Goal: Task Accomplishment & Management: Complete application form

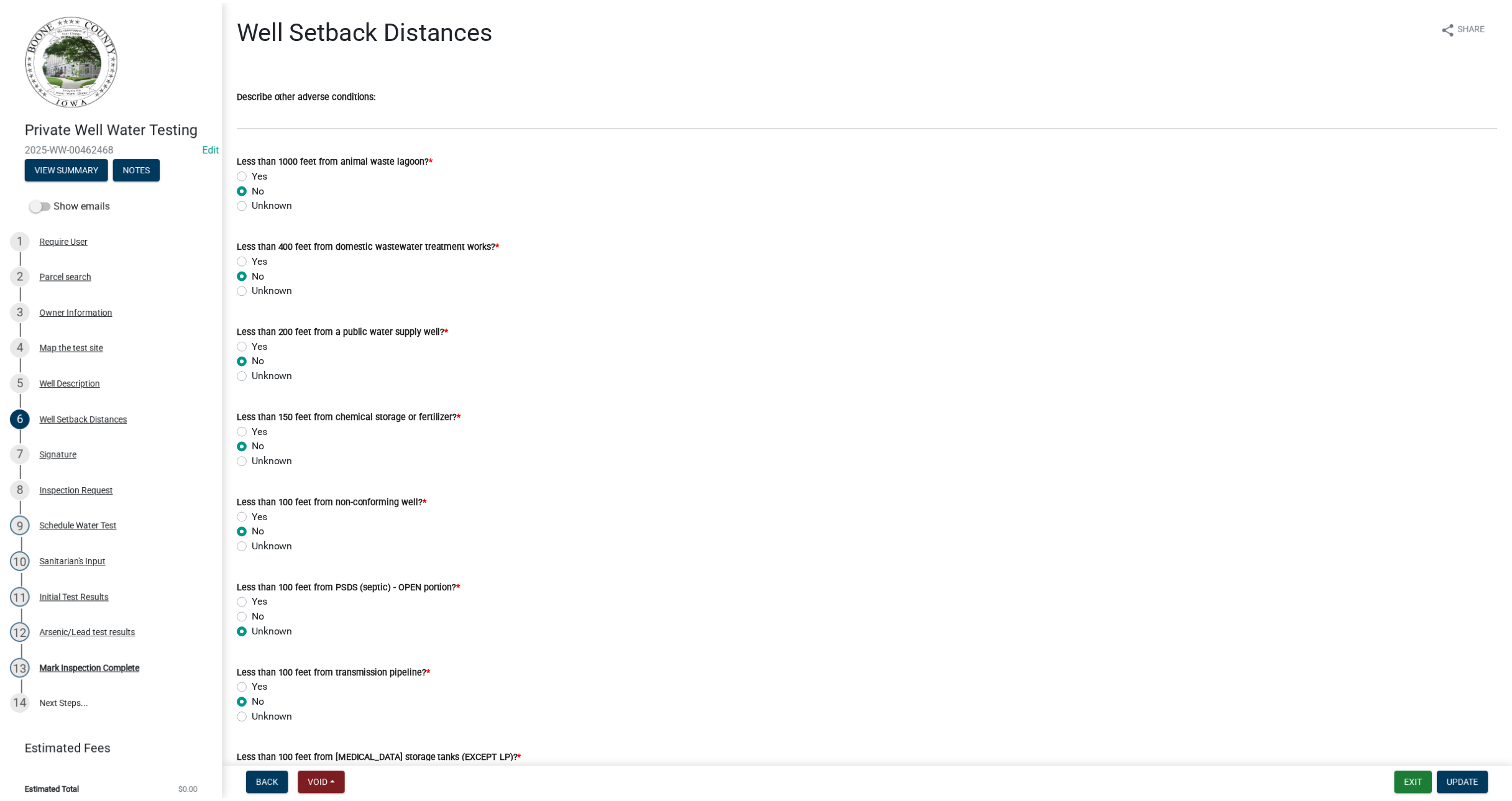
scroll to position [619, 0]
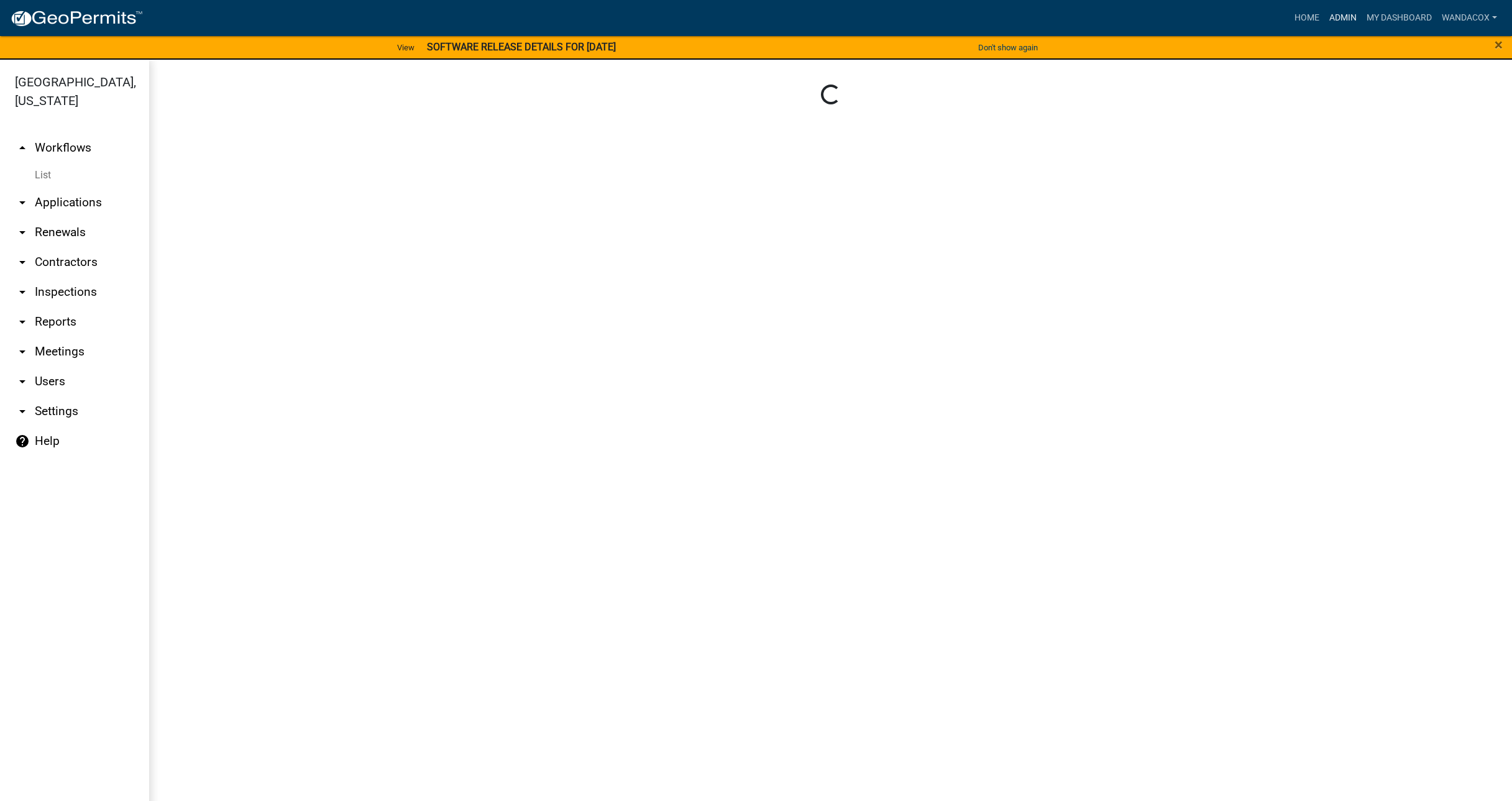
click at [1337, 17] on link "Admin" at bounding box center [1342, 18] width 37 height 24
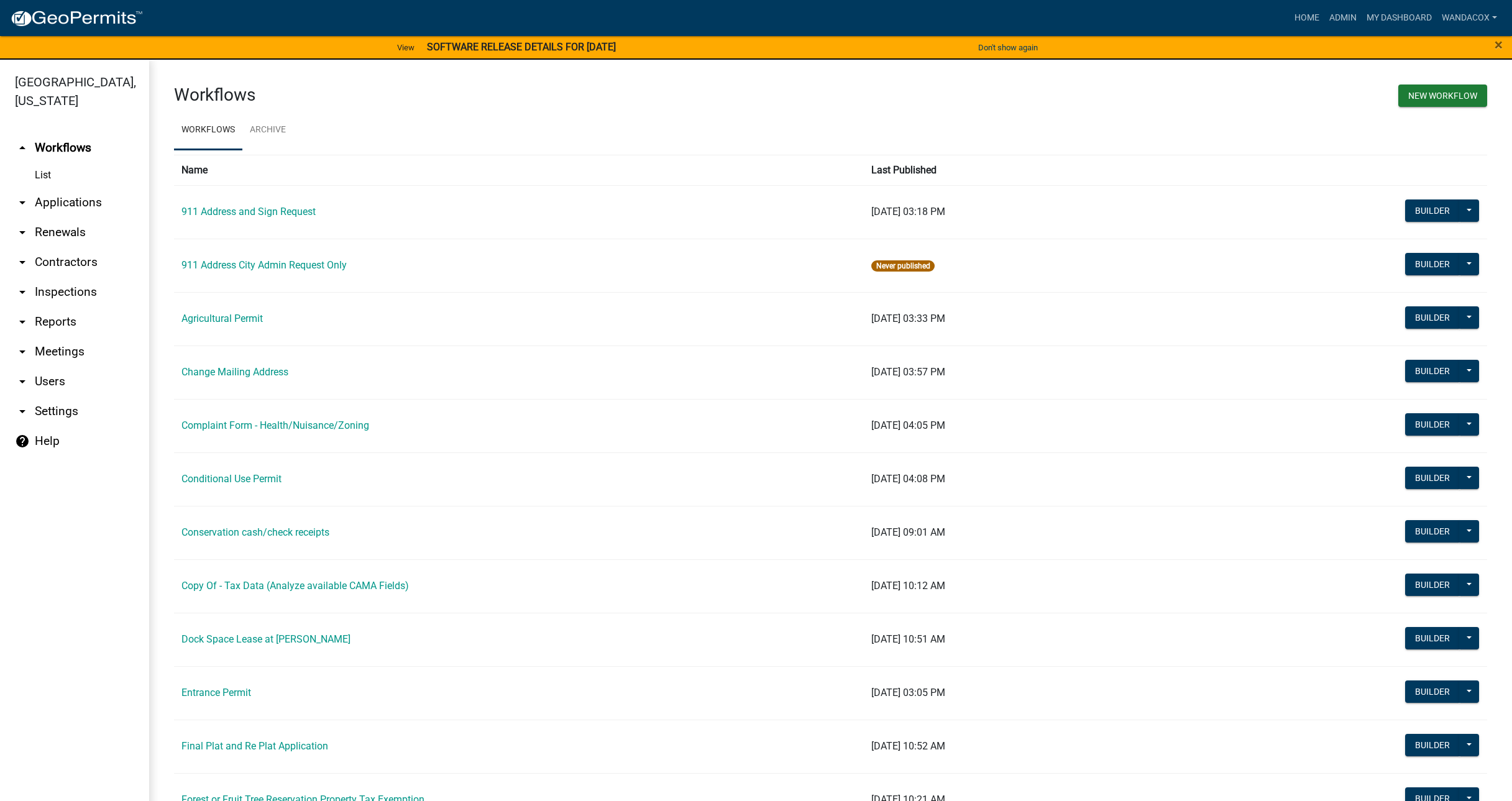
click at [78, 187] on link "arrow_drop_down Applications" at bounding box center [74, 202] width 149 height 30
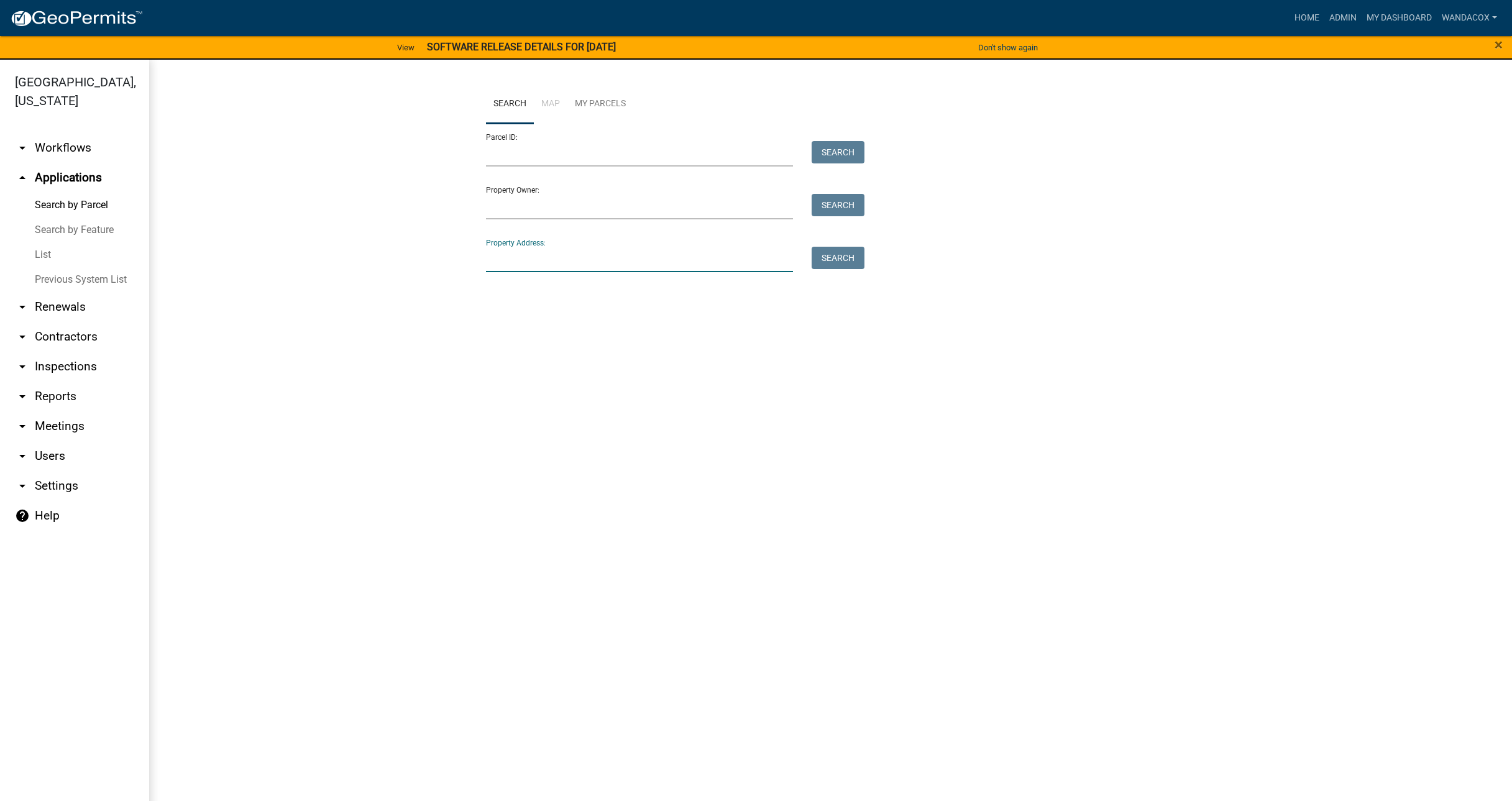
click at [610, 267] on input "Property Address:" at bounding box center [640, 259] width 307 height 25
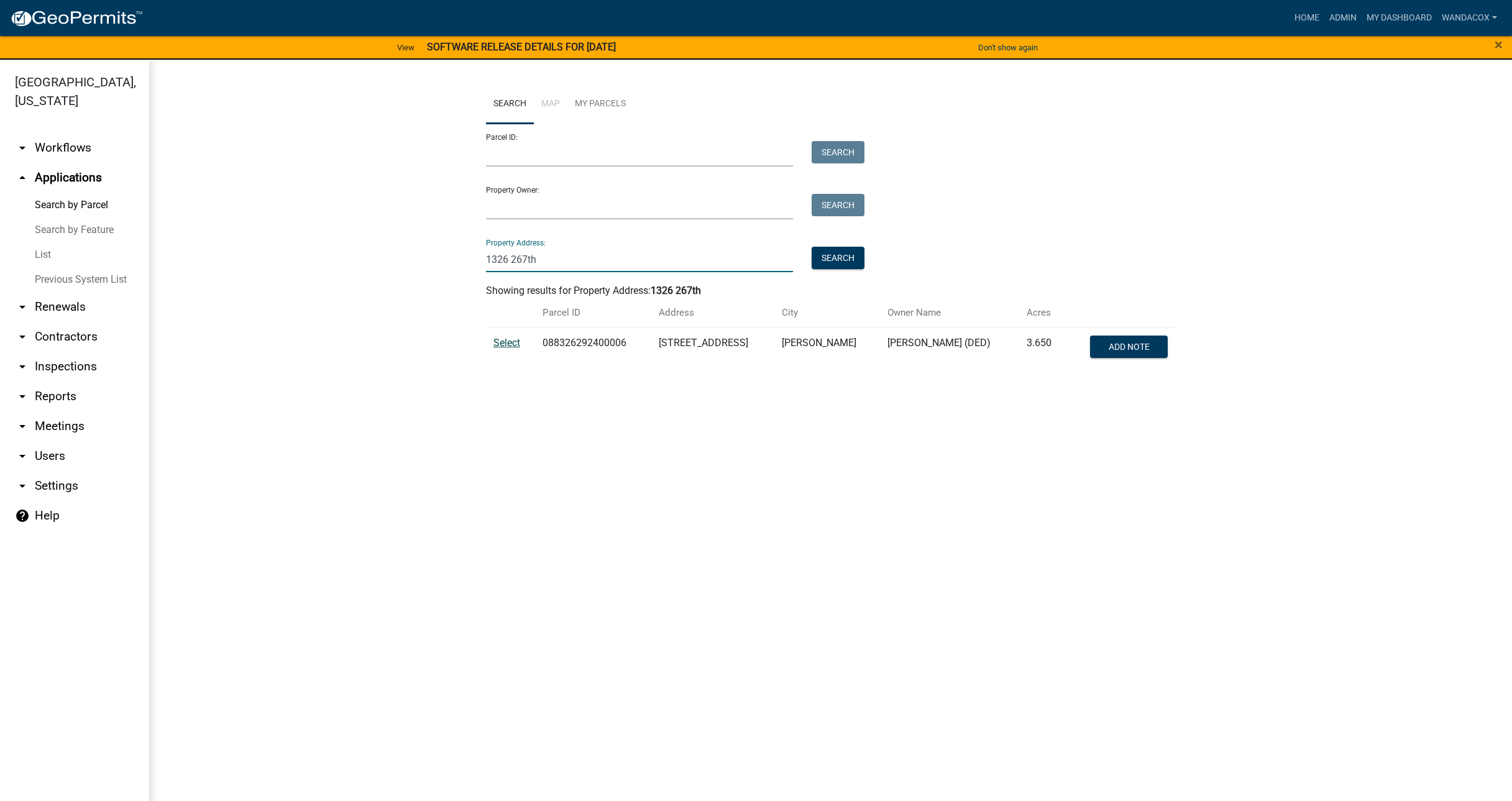
type input "1326 267th"
click at [502, 337] on span "Select" at bounding box center [507, 342] width 27 height 12
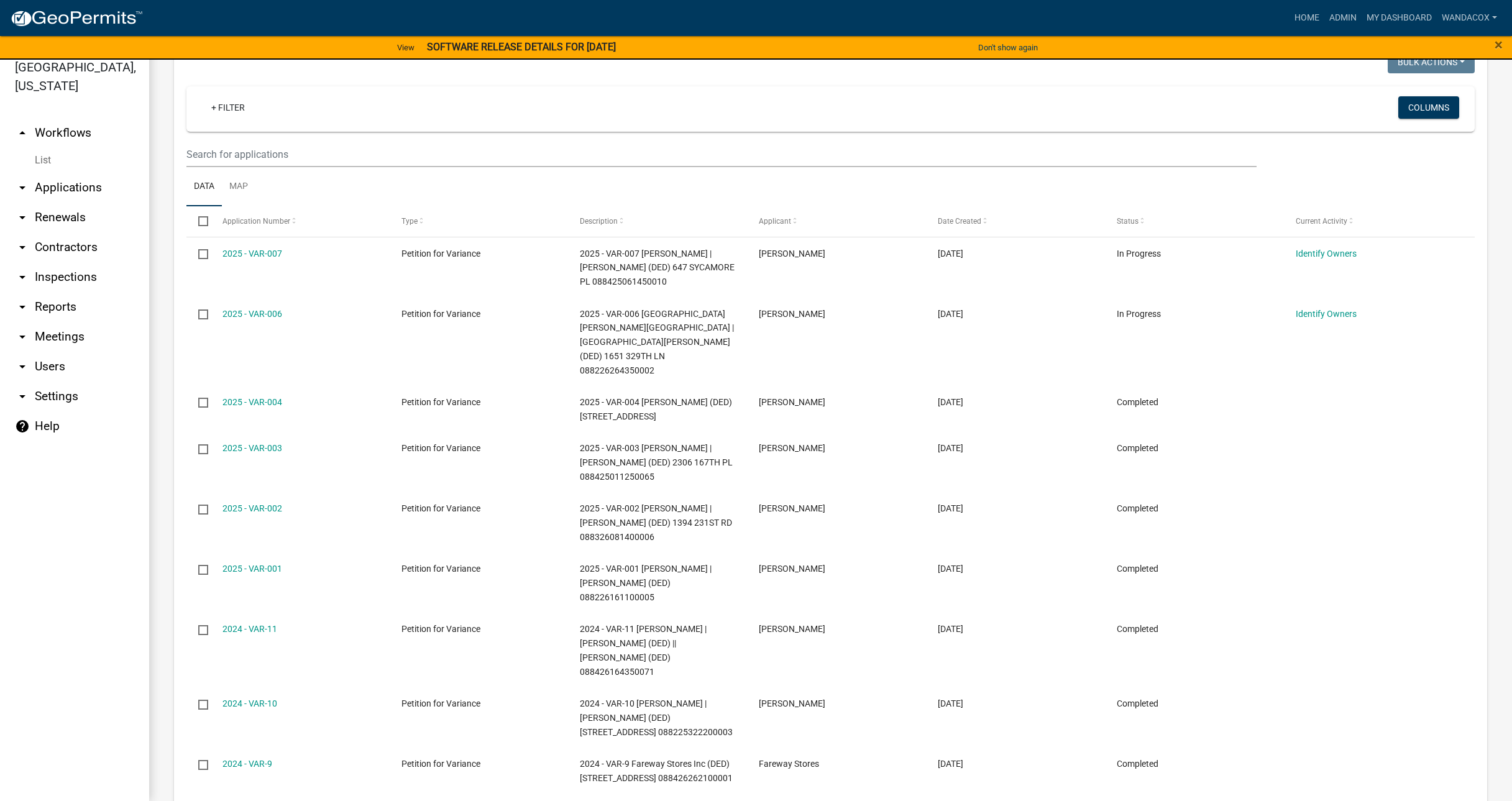
scroll to position [412, 0]
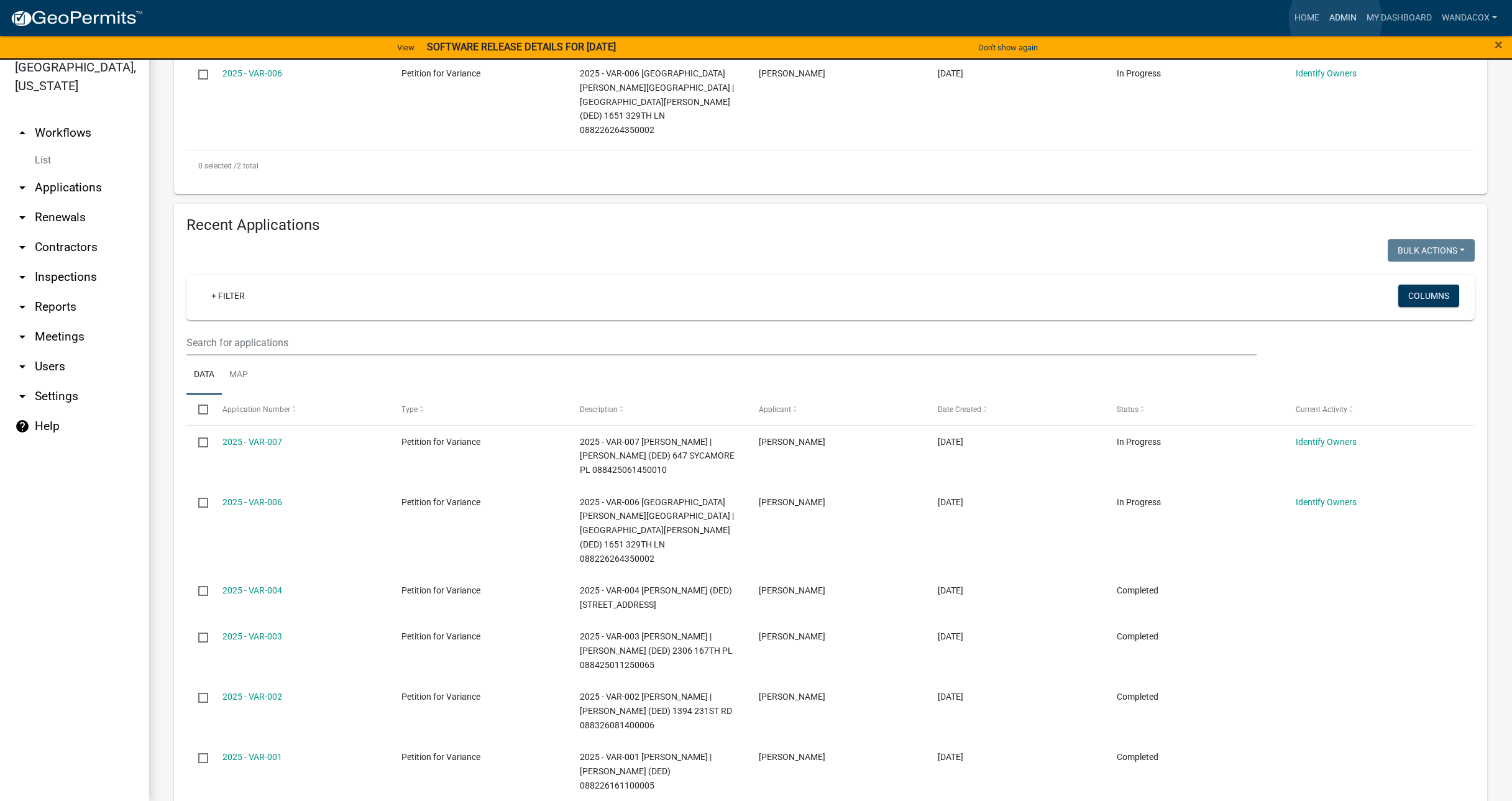
click at [1335, 19] on link "Admin" at bounding box center [1342, 18] width 37 height 24
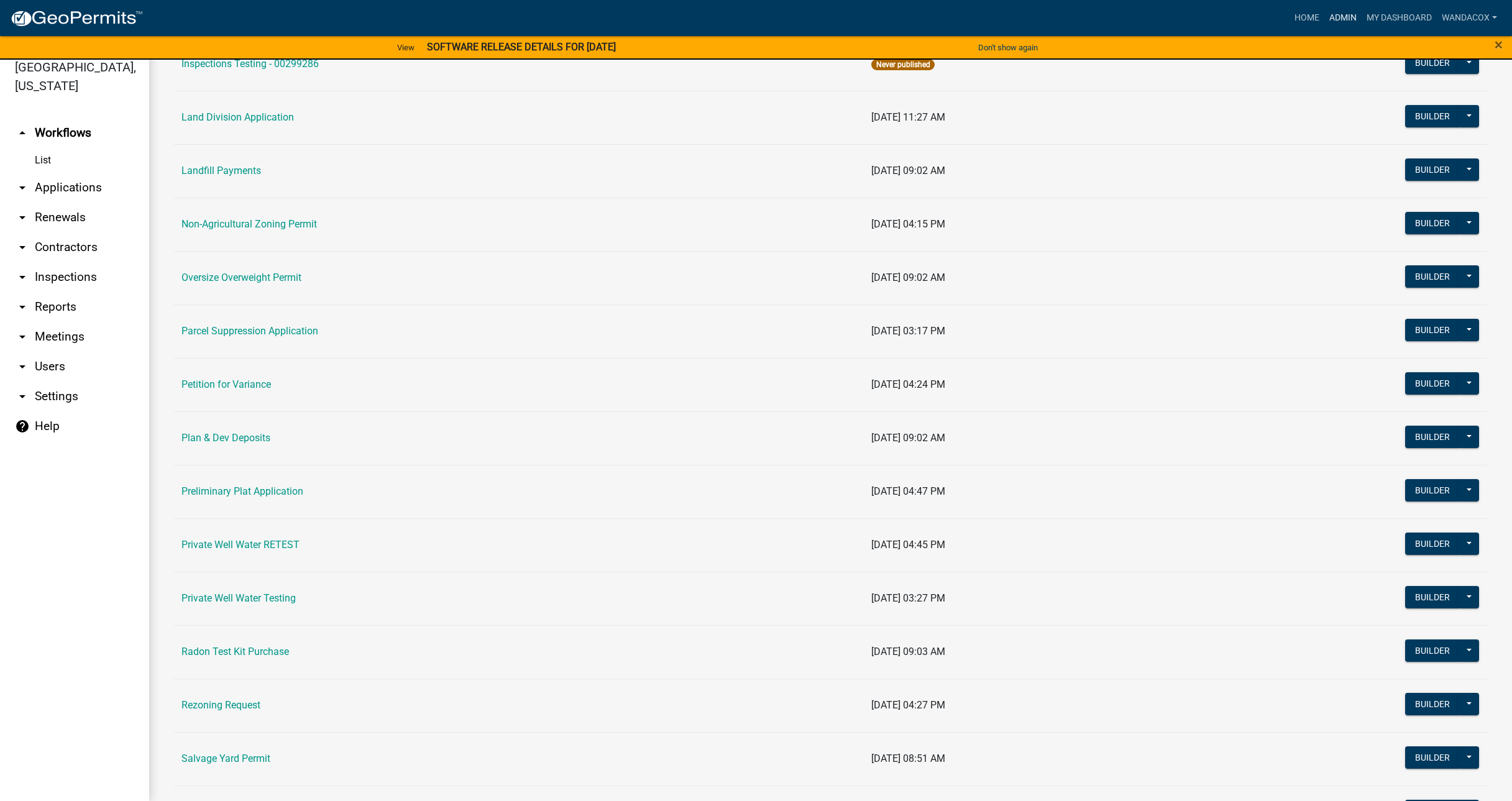
scroll to position [964, 0]
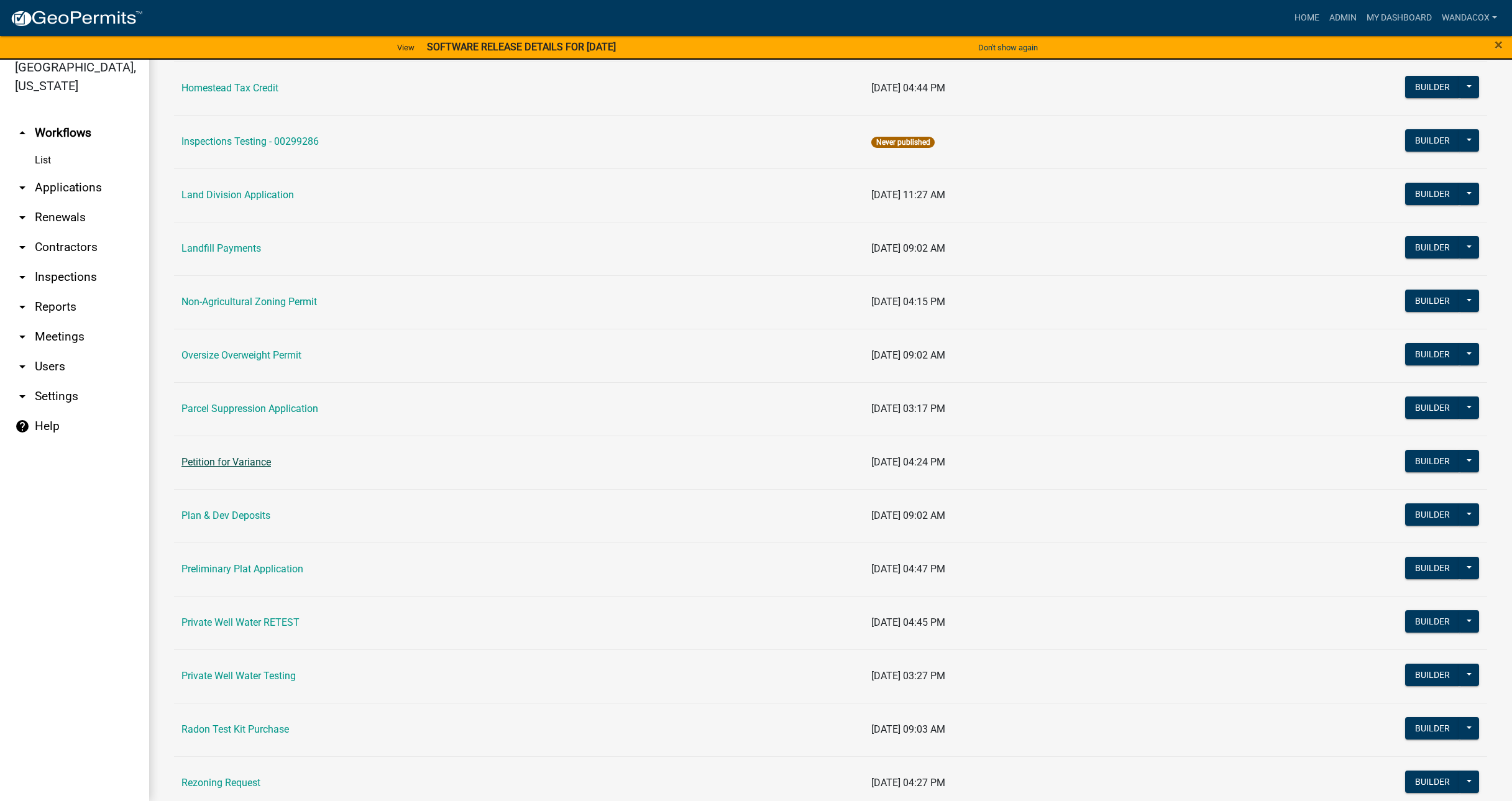
click at [241, 461] on link "Petition for Variance" at bounding box center [226, 462] width 90 height 12
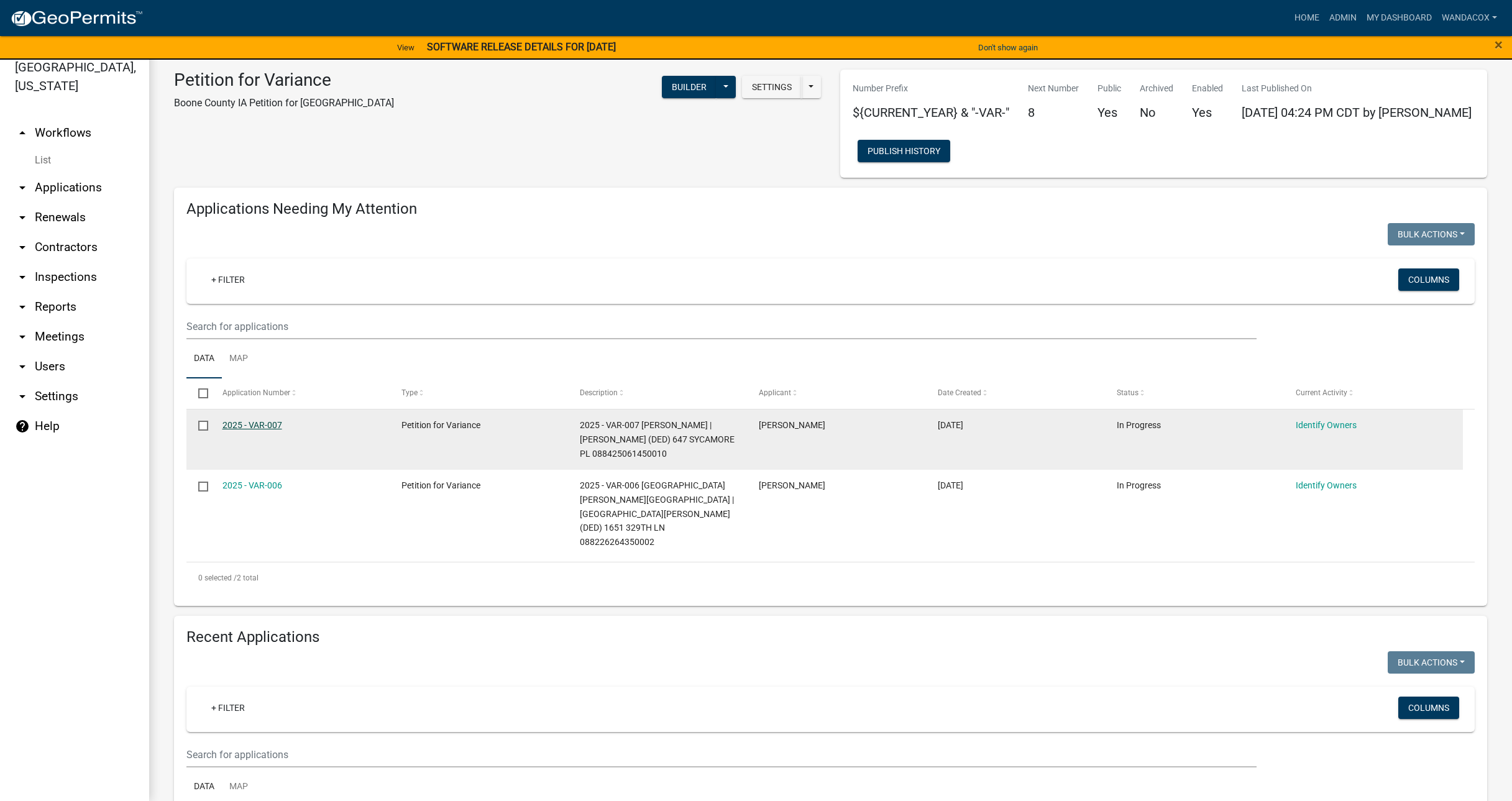
click at [246, 422] on link "2025 - VAR-007" at bounding box center [252, 425] width 60 height 10
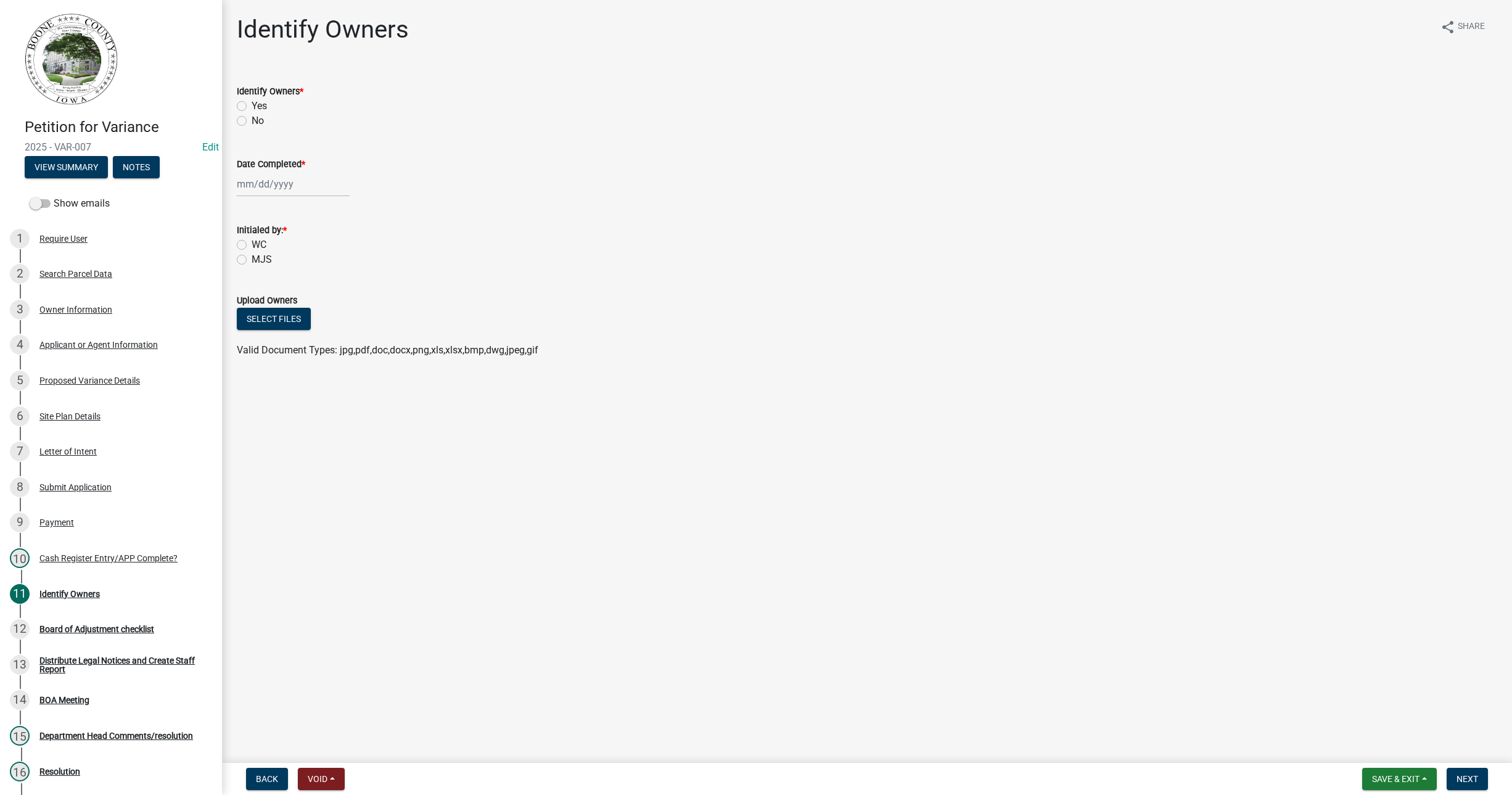
click at [252, 108] on label "Yes" at bounding box center [259, 106] width 15 height 15
click at [252, 107] on input "Yes" at bounding box center [255, 103] width 8 height 8
radio input "true"
click at [257, 183] on div at bounding box center [293, 184] width 113 height 25
select select "9"
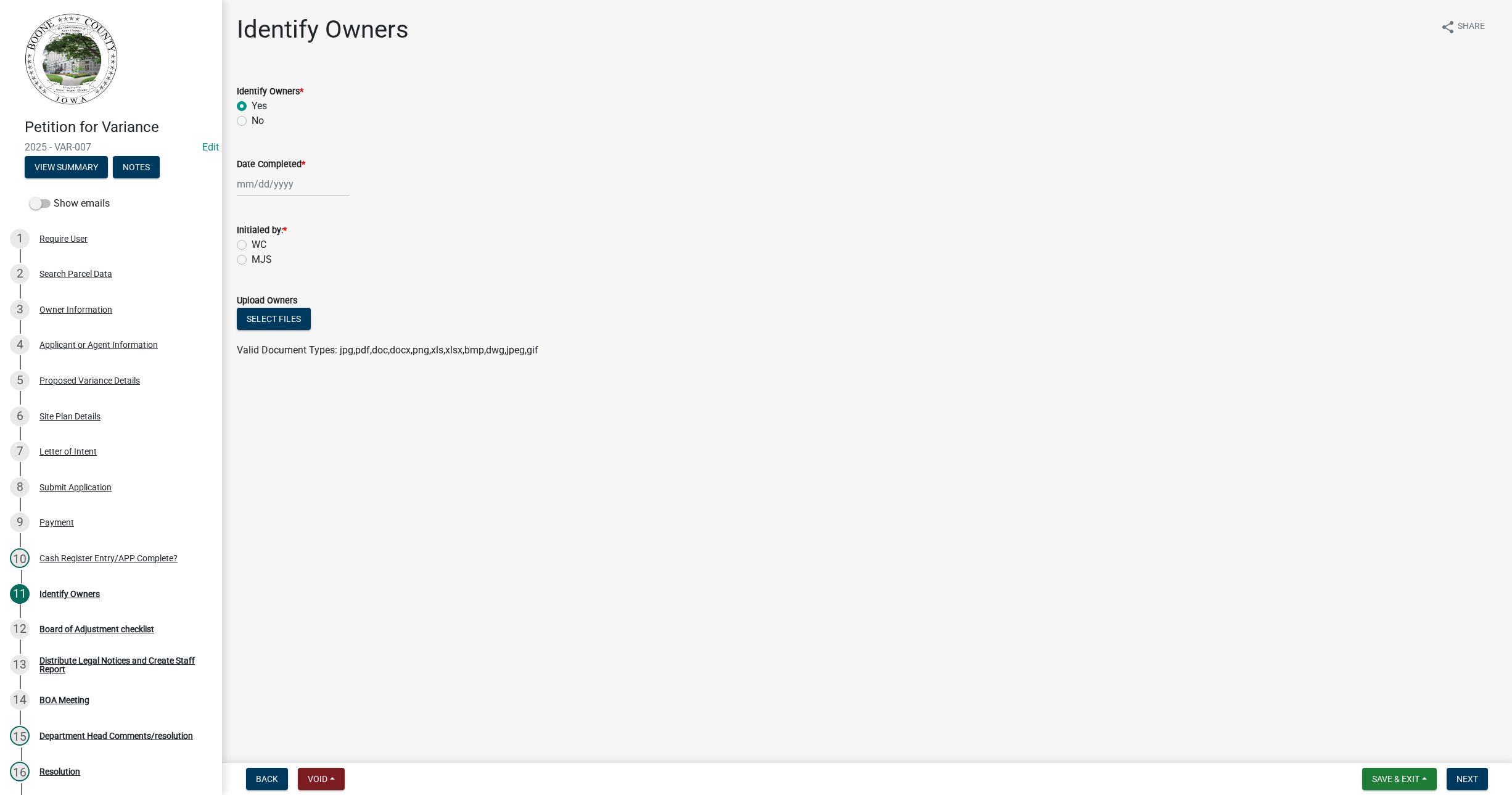
select select "2025"
click at [246, 270] on div "8" at bounding box center [249, 269] width 20 height 20
type input "09/08/2025"
click at [252, 245] on label "WC" at bounding box center [259, 245] width 15 height 15
click at [252, 245] on input "WC" at bounding box center [255, 241] width 8 height 8
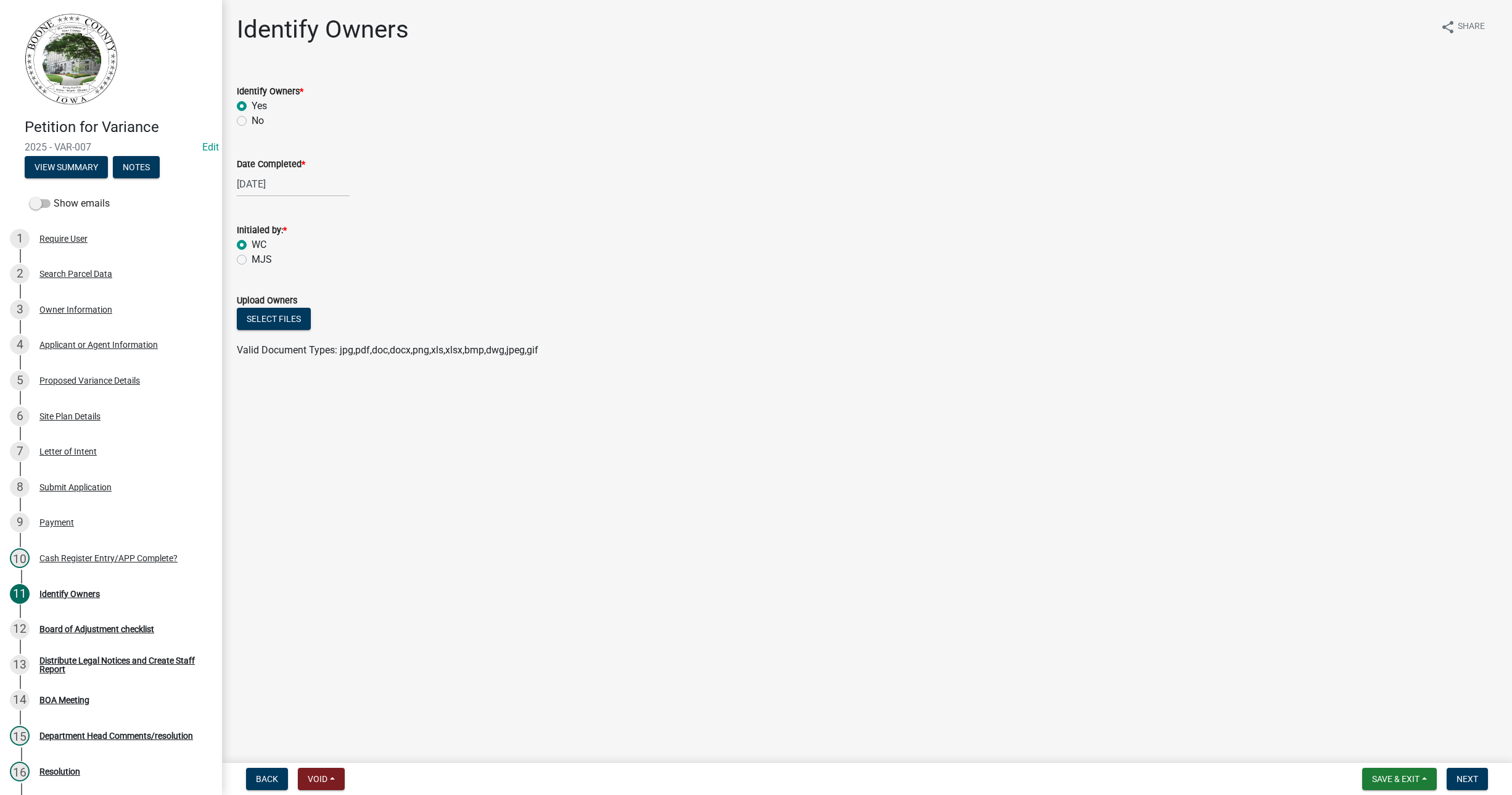
radio input "true"
click at [288, 325] on button "Select files" at bounding box center [274, 318] width 74 height 22
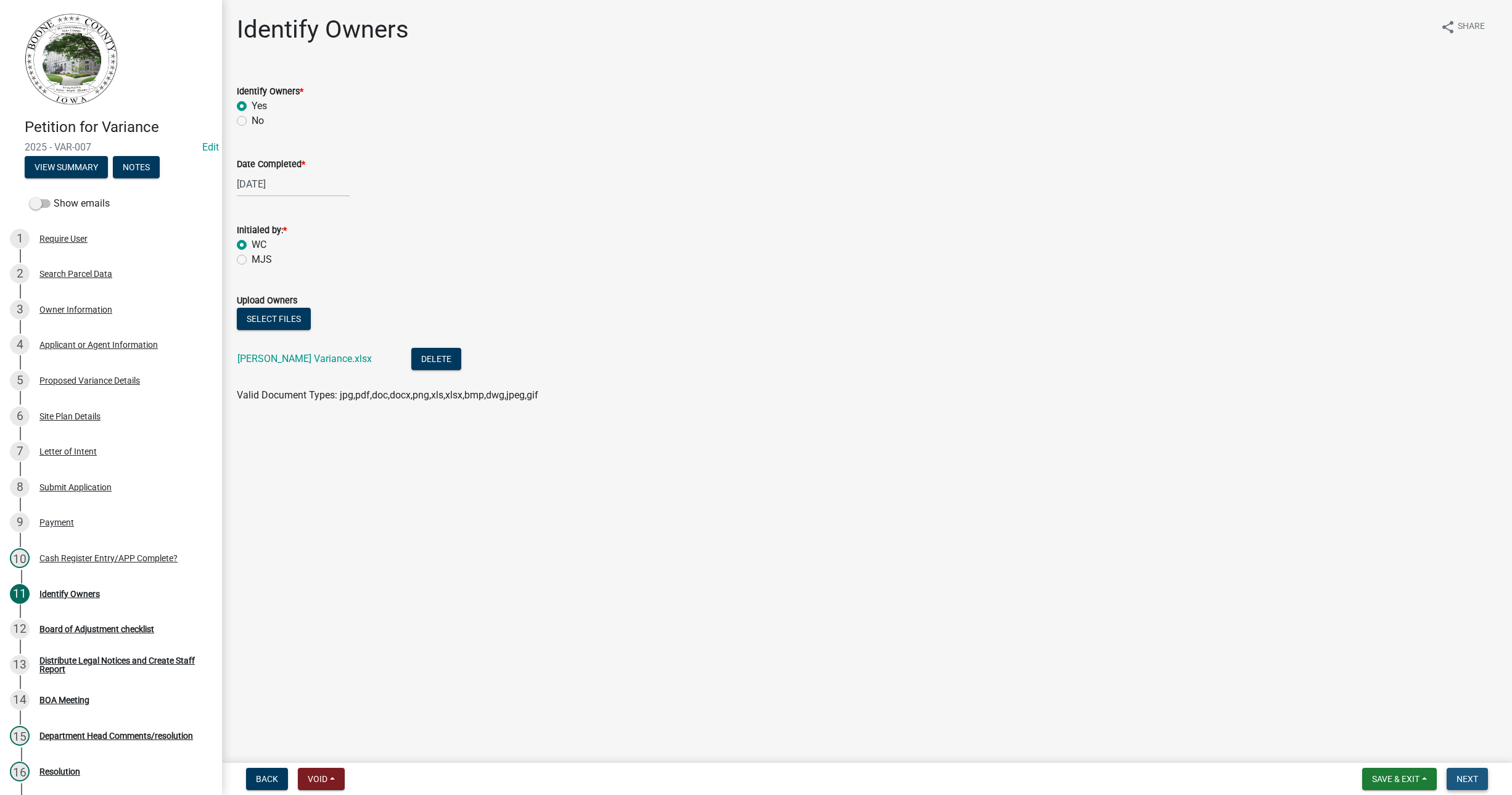
click at [1470, 775] on span "Next" at bounding box center [1467, 779] width 21 height 10
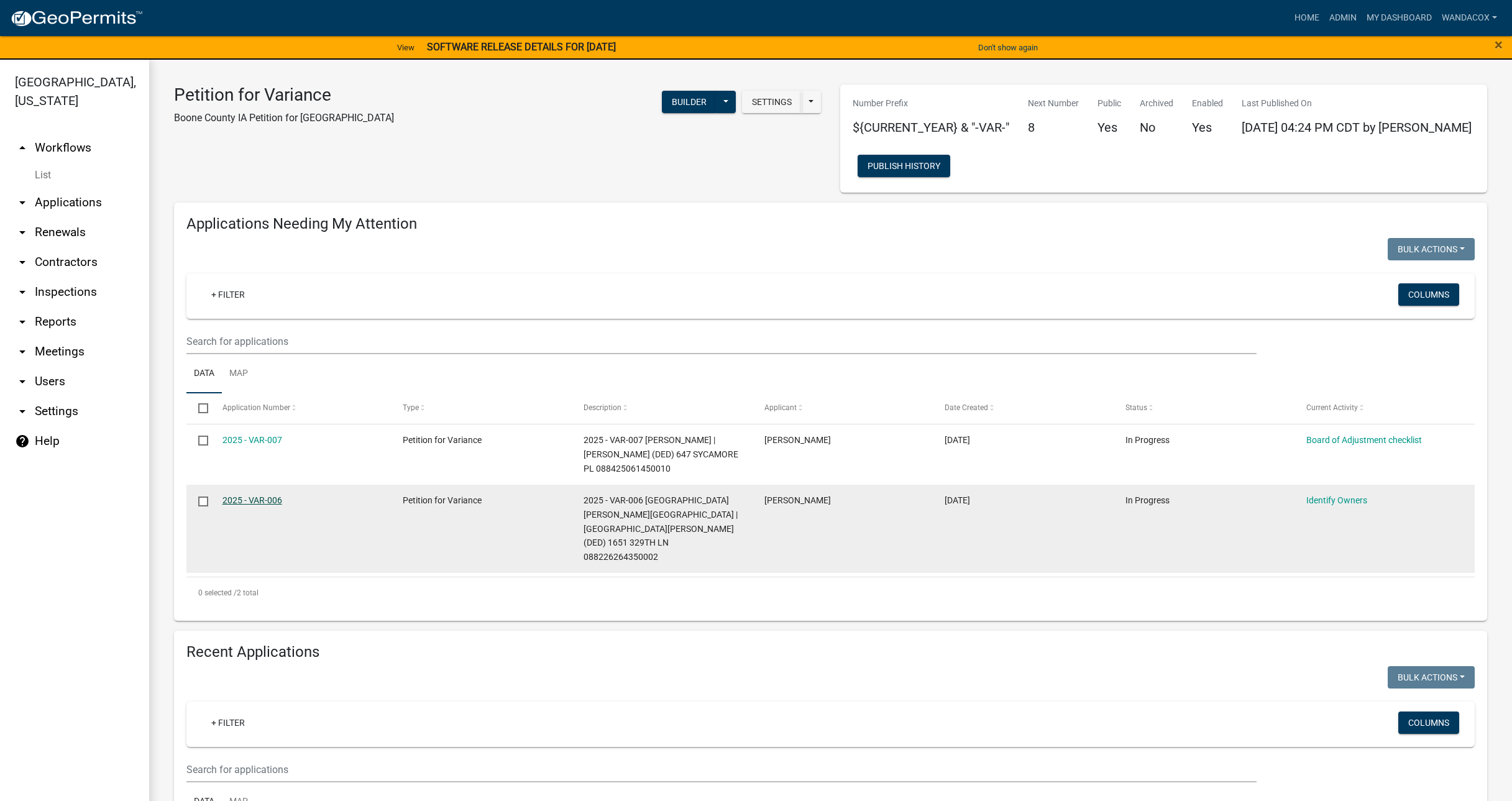
click at [252, 500] on link "2025 - VAR-006" at bounding box center [252, 501] width 60 height 10
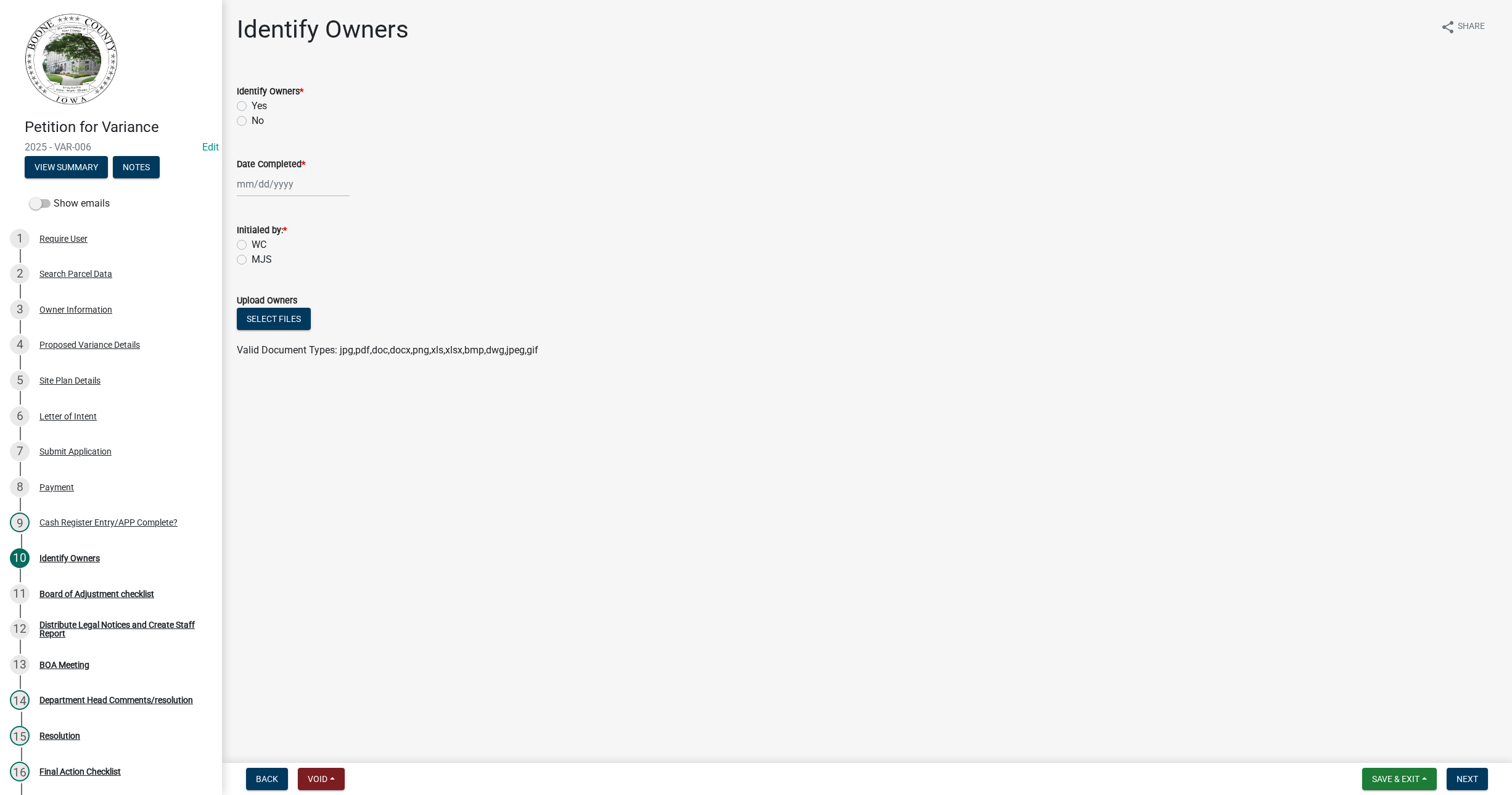
click at [252, 107] on label "Yes" at bounding box center [259, 106] width 15 height 15
click at [252, 107] on input "Yes" at bounding box center [255, 103] width 8 height 8
radio input "true"
click at [272, 176] on div at bounding box center [293, 184] width 113 height 25
select select "9"
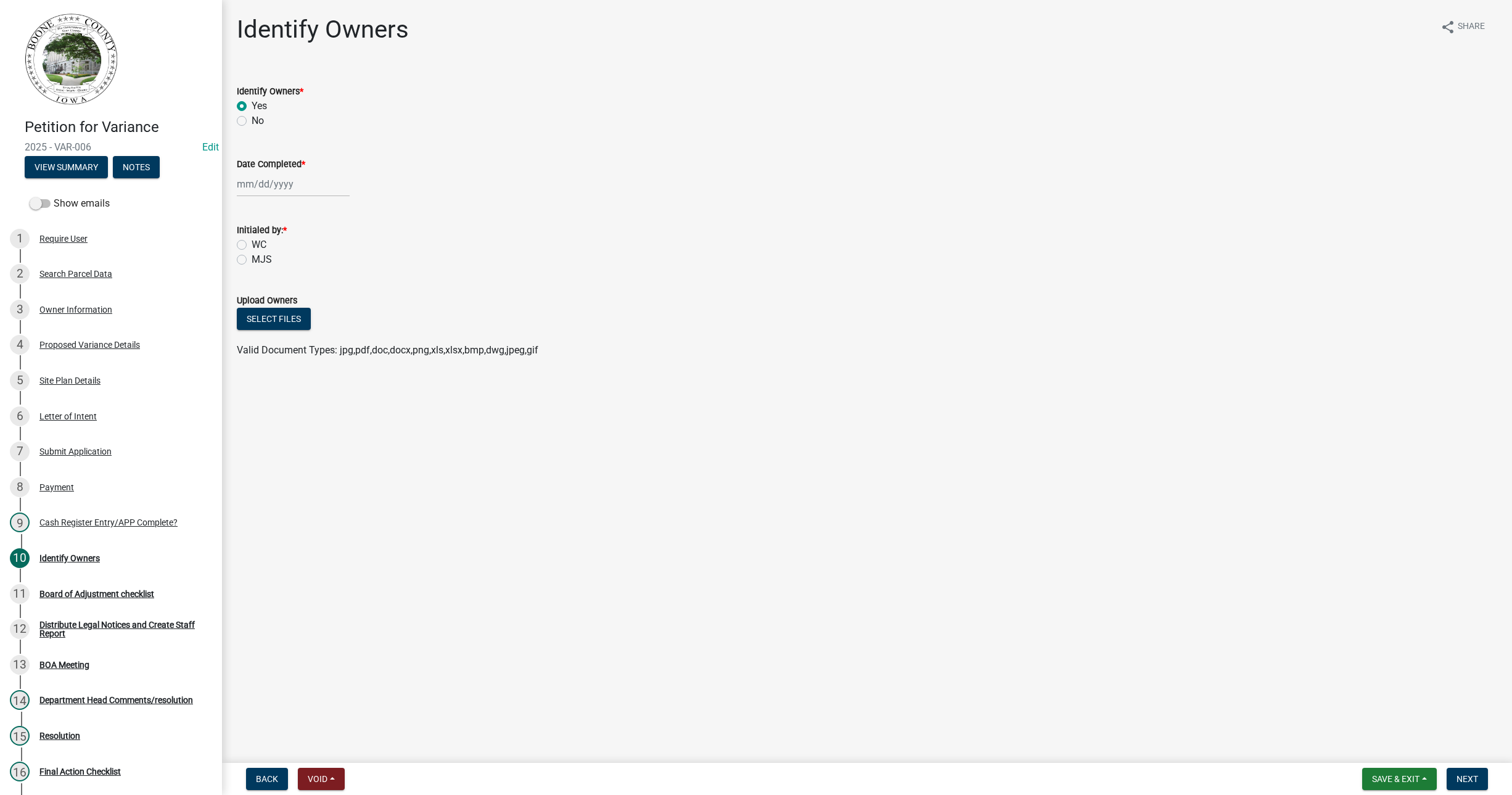
select select "2025"
click at [250, 264] on div "8" at bounding box center [249, 269] width 20 height 20
type input "09/08/2025"
click at [252, 243] on label "WC" at bounding box center [259, 245] width 15 height 15
click at [252, 243] on input "WC" at bounding box center [255, 241] width 8 height 8
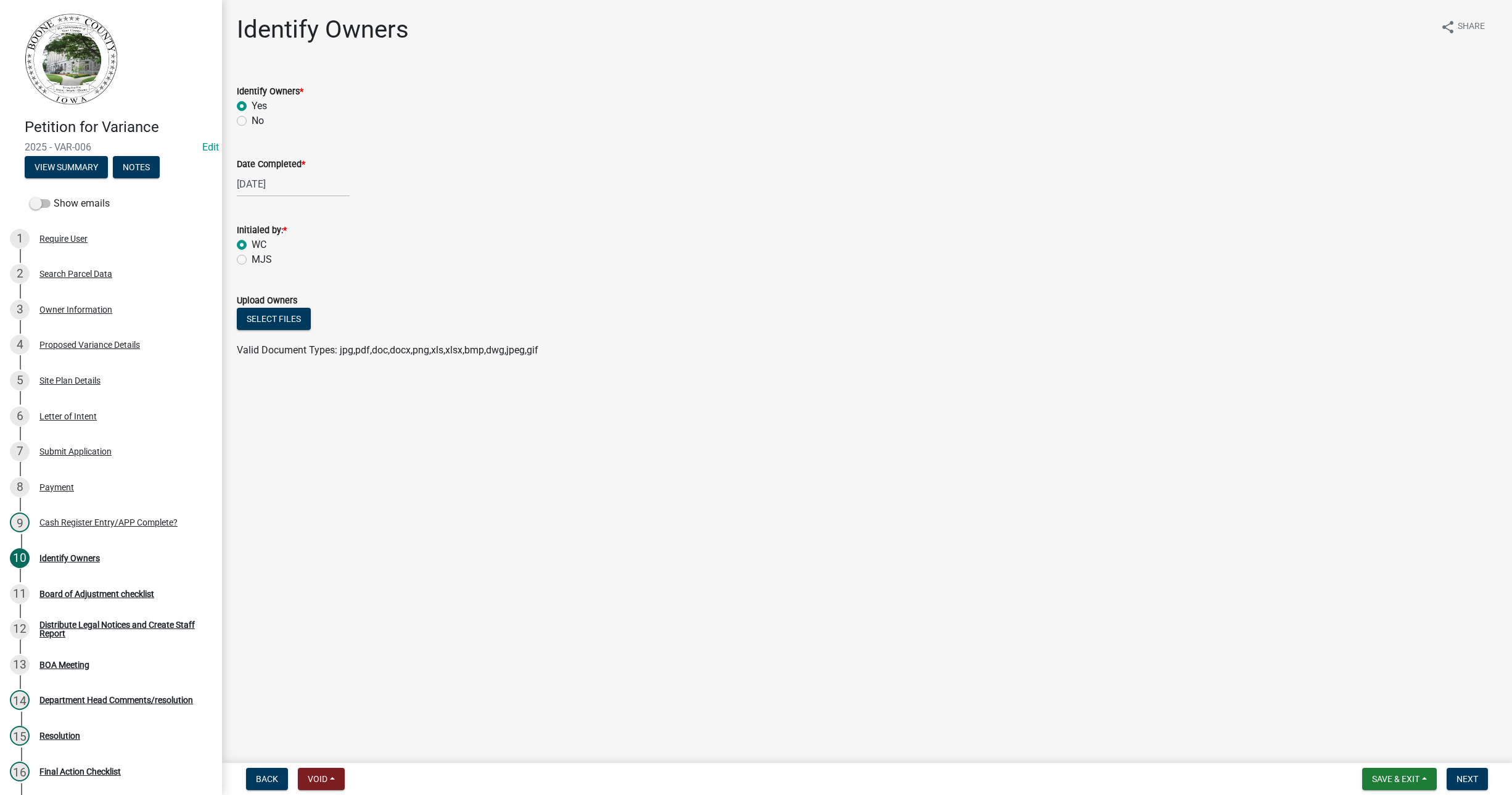
radio input "true"
click at [274, 320] on button "Select files" at bounding box center [274, 318] width 74 height 22
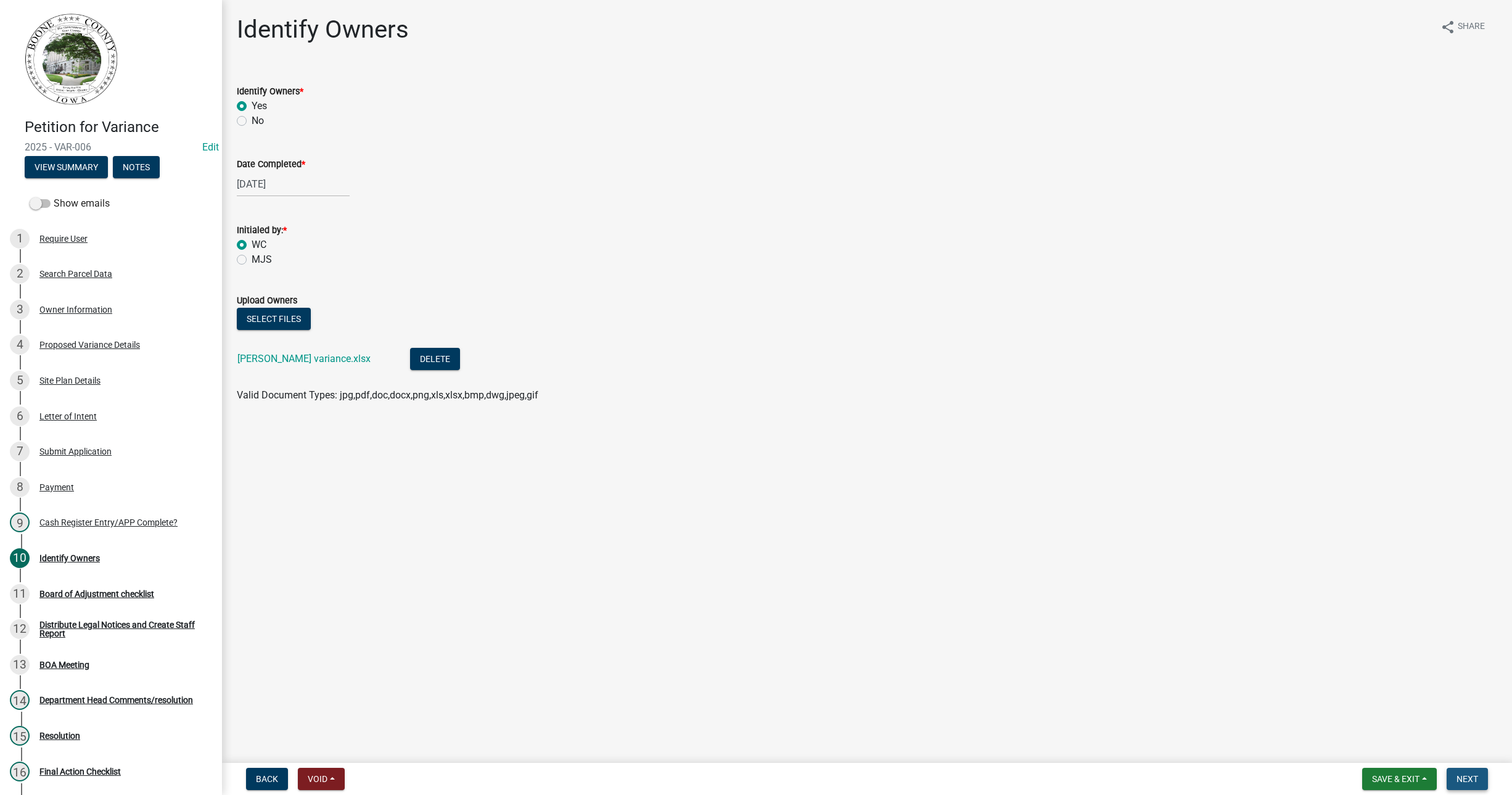
click at [1462, 776] on span "Next" at bounding box center [1467, 779] width 21 height 10
